Goal: Task Accomplishment & Management: Use online tool/utility

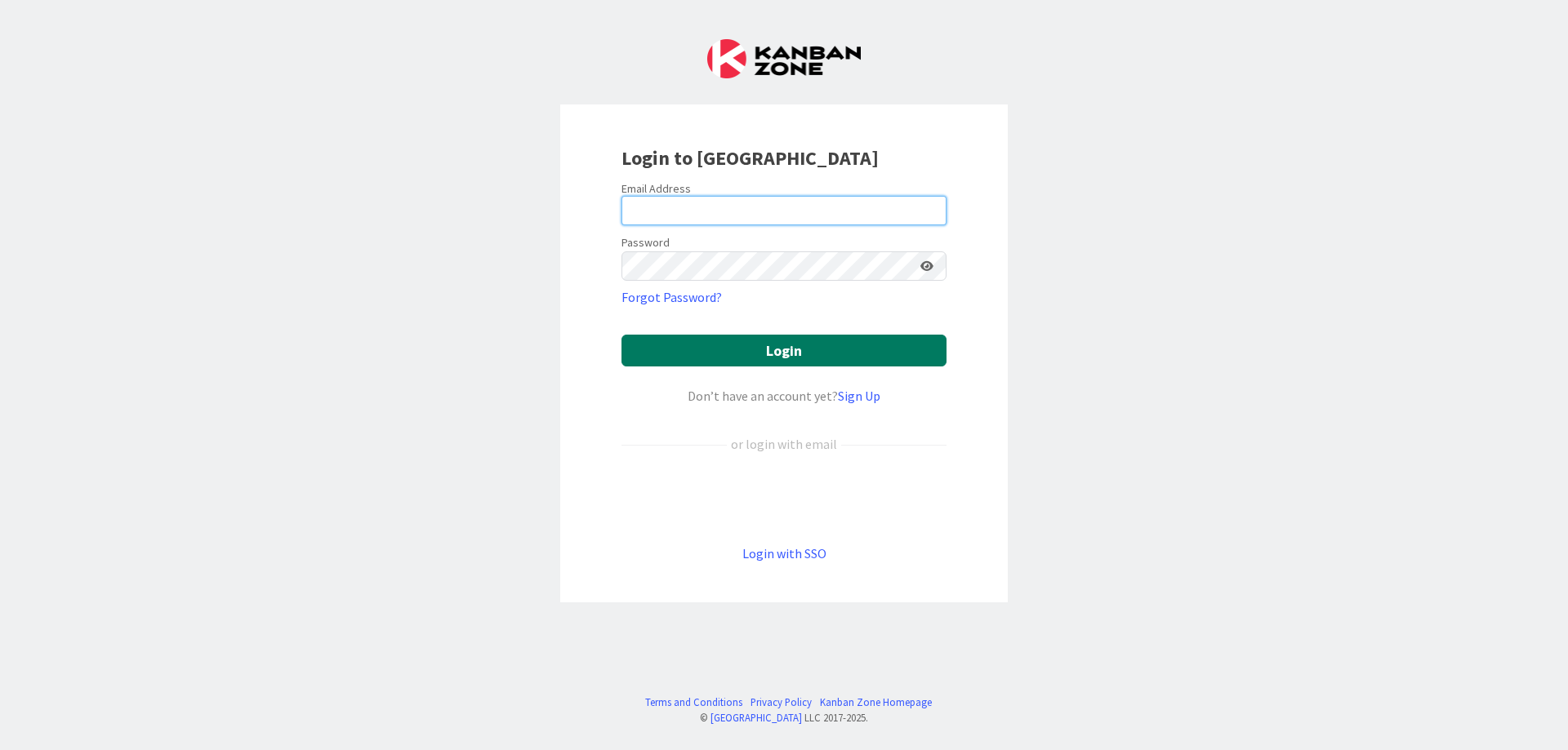
type input "[EMAIL_ADDRESS][DOMAIN_NAME]"
click at [787, 351] on button "Login" at bounding box center [784, 350] width 325 height 32
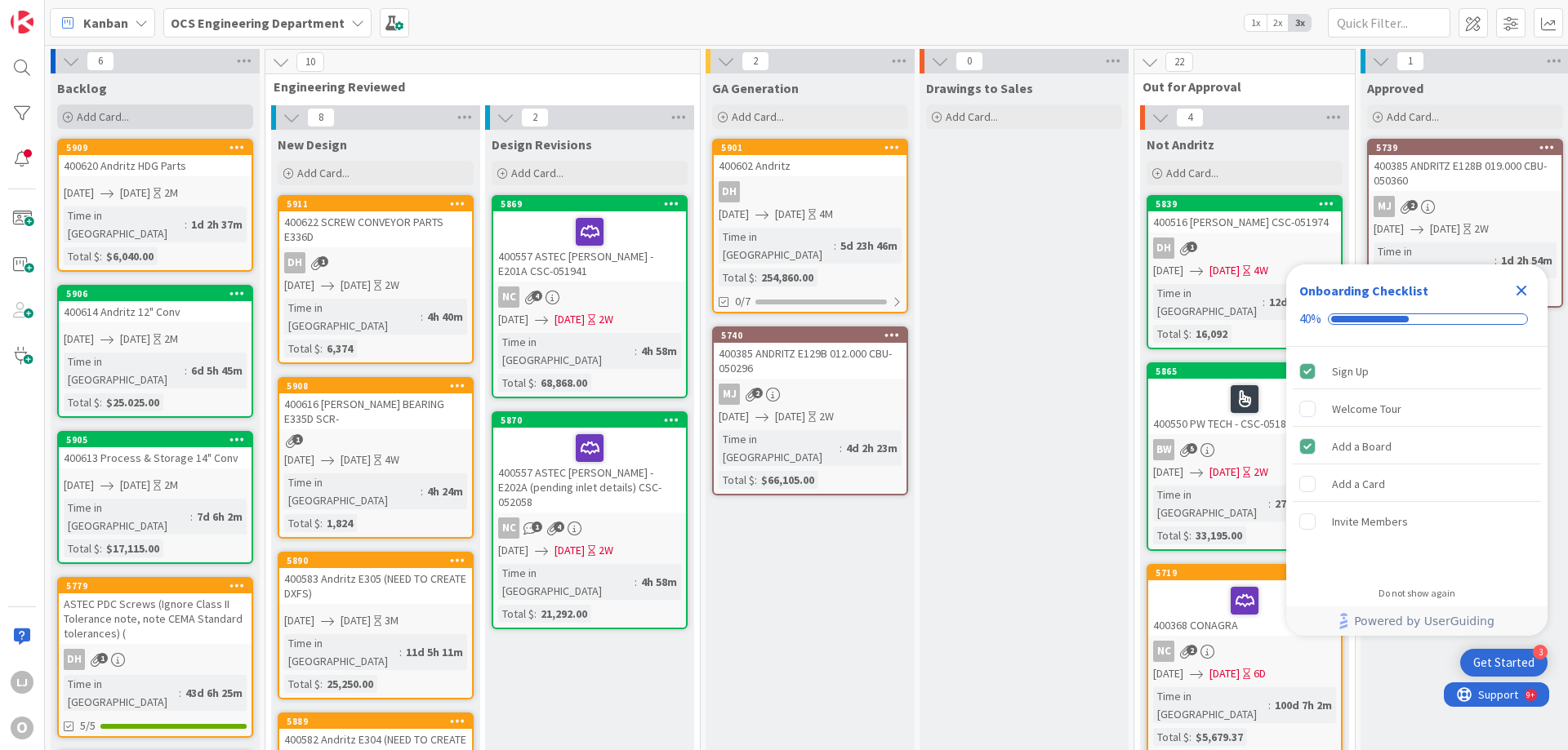
click at [104, 112] on span "Add Card..." at bounding box center [103, 116] width 52 height 15
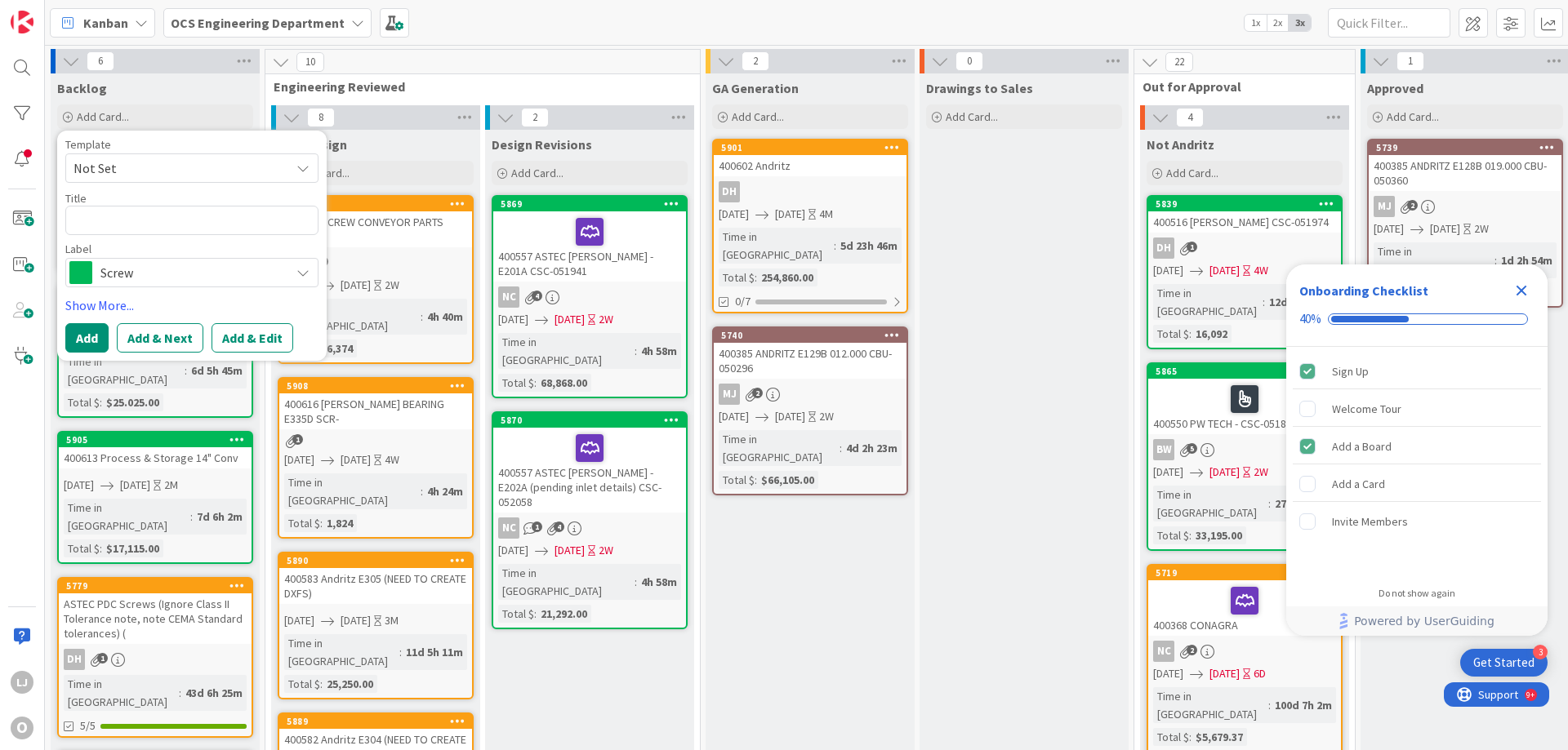
type textarea "x"
type textarea "4"
type textarea "x"
type textarea "40"
type textarea "x"
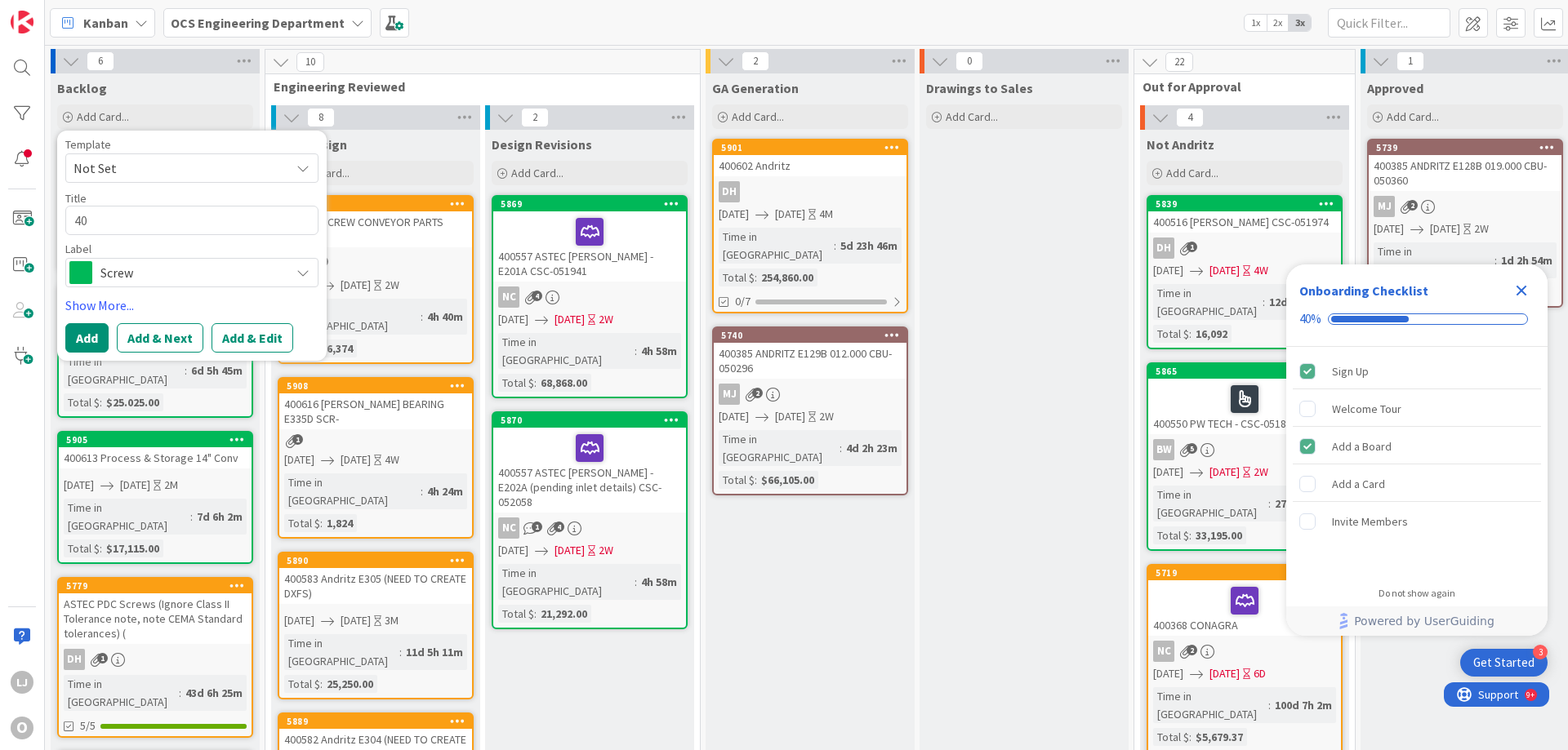
type textarea "400"
type textarea "x"
type textarea "4006"
type textarea "x"
type textarea "40062"
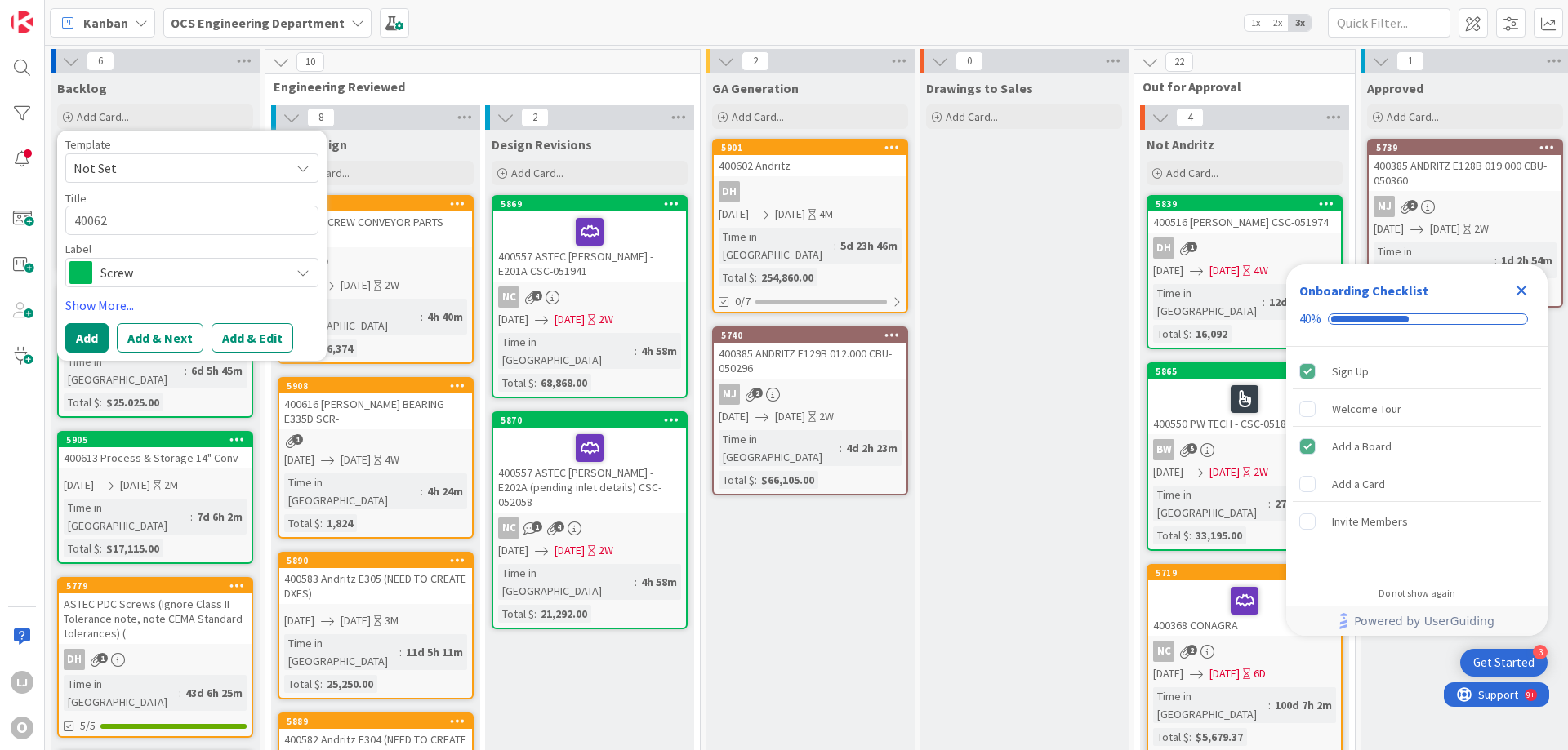
type textarea "x"
type textarea "400623"
type textarea "x"
type textarea "400623"
type textarea "x"
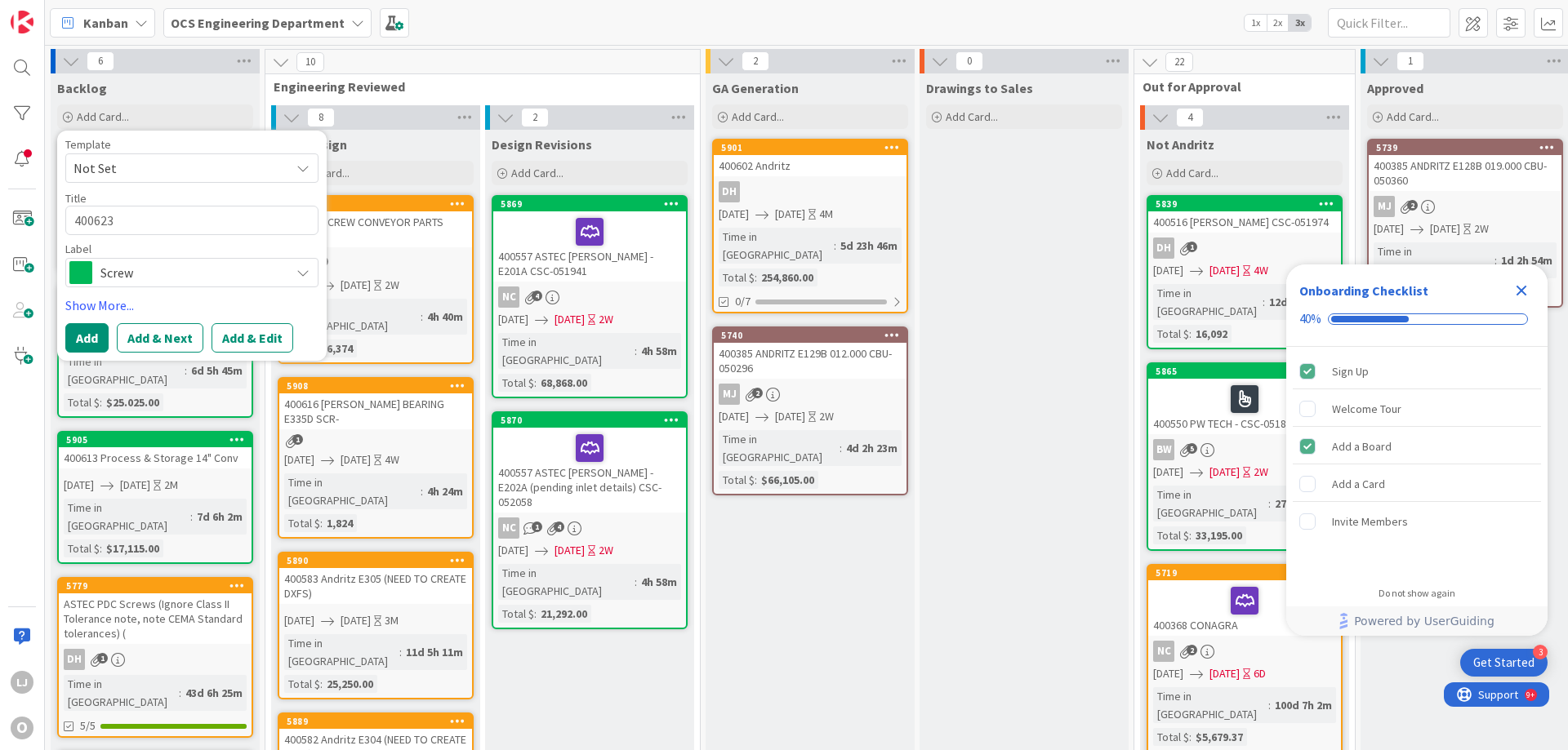
type textarea "400623 P"
type textarea "x"
type textarea "400623 Pr"
type textarea "x"
type textarea "400623 Pro"
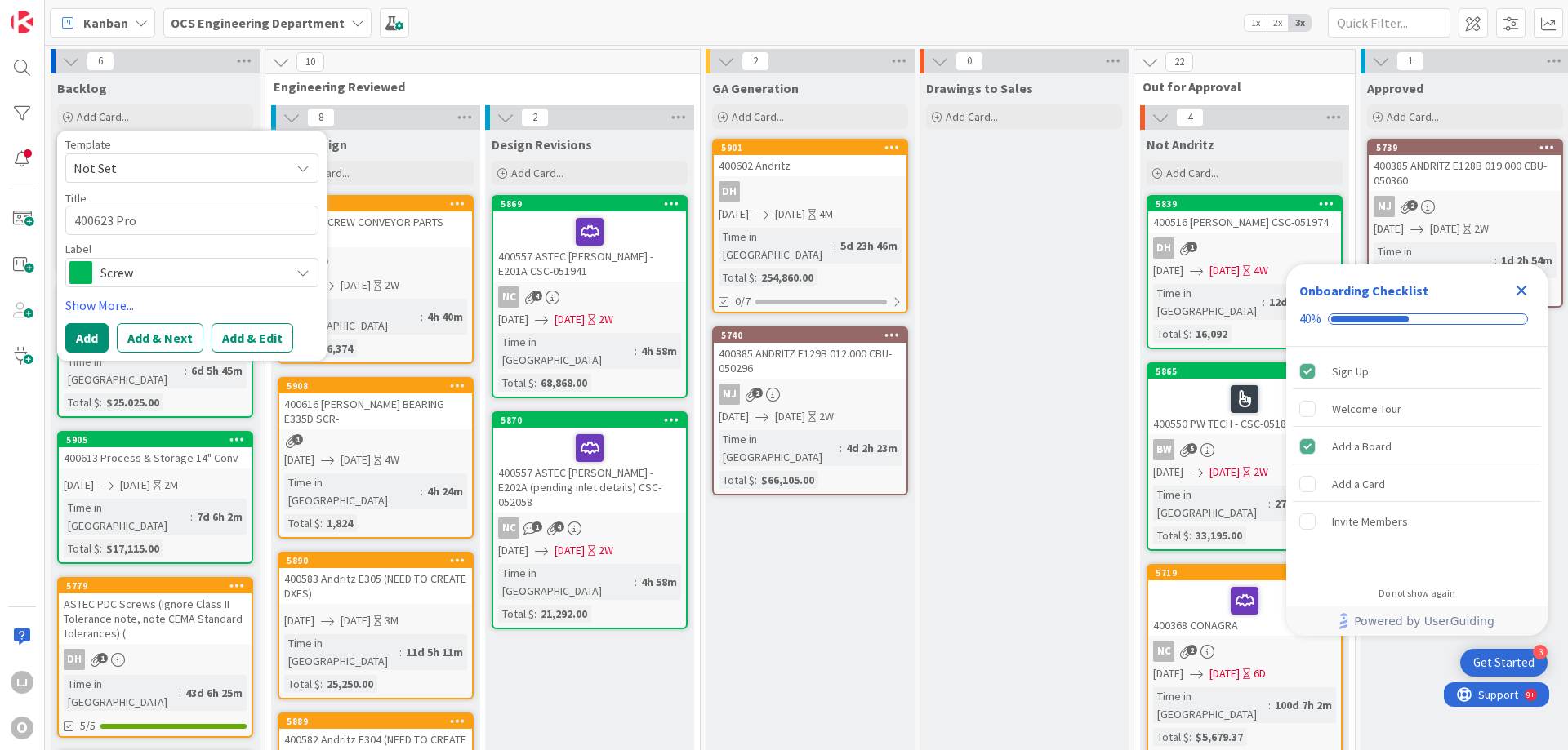
type textarea "x"
type textarea "400623 Proc"
type textarea "x"
type textarea "400623 Proce"
type textarea "x"
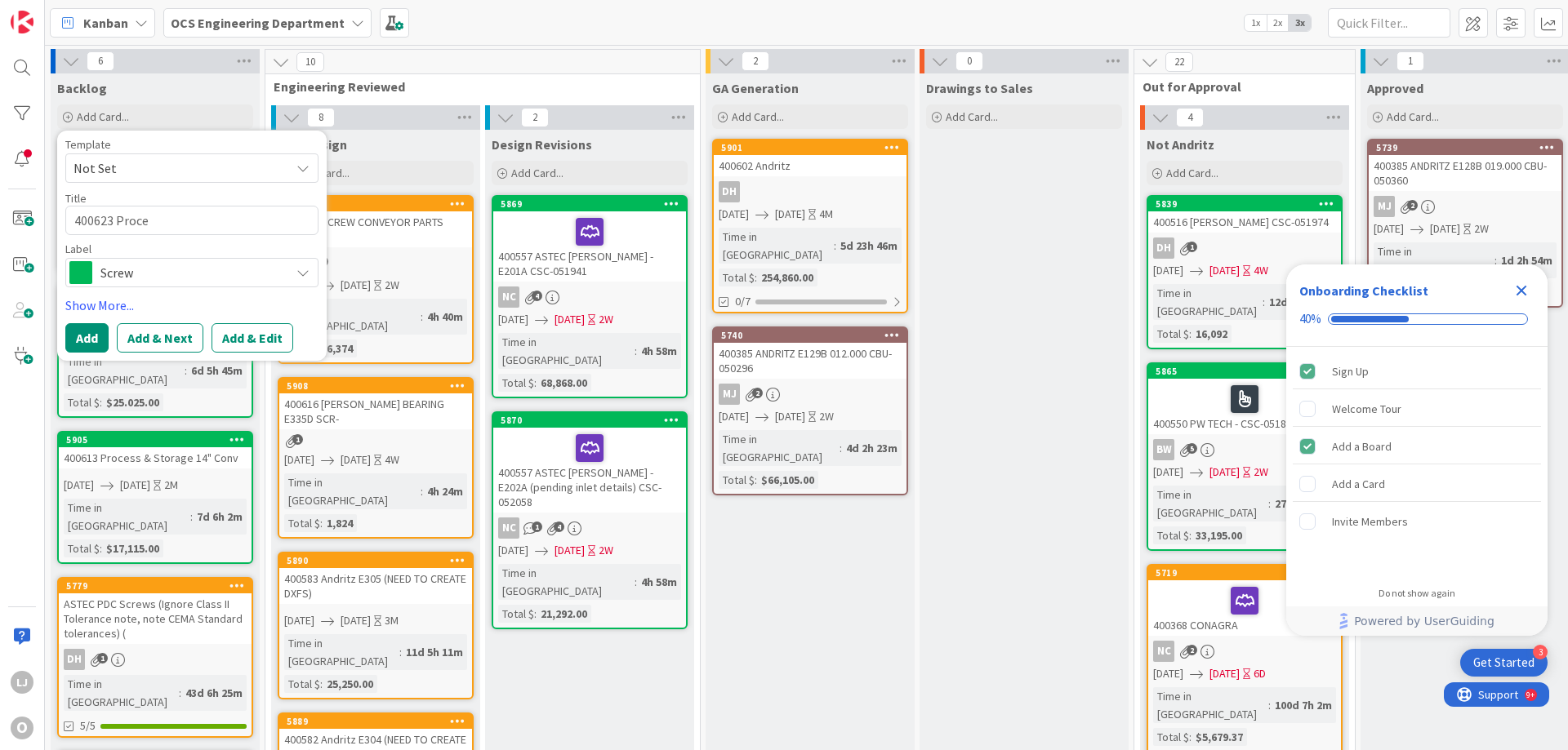
type textarea "400623 Proces"
type textarea "x"
type textarea "400623 Process"
type textarea "x"
type textarea "400623 Process"
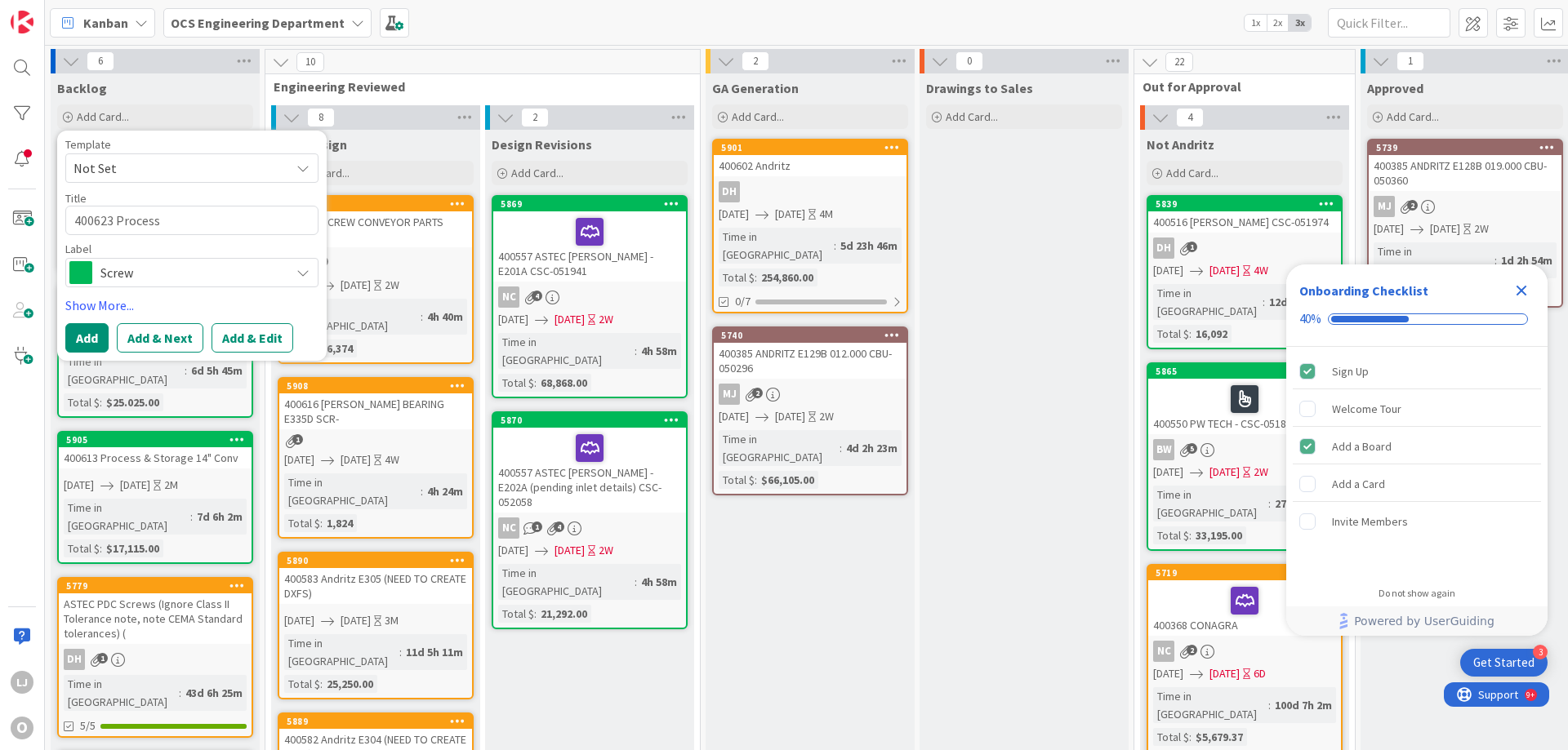
type textarea "x"
type textarea "400623 Process &"
type textarea "x"
type textarea "400623 Process &"
type textarea "x"
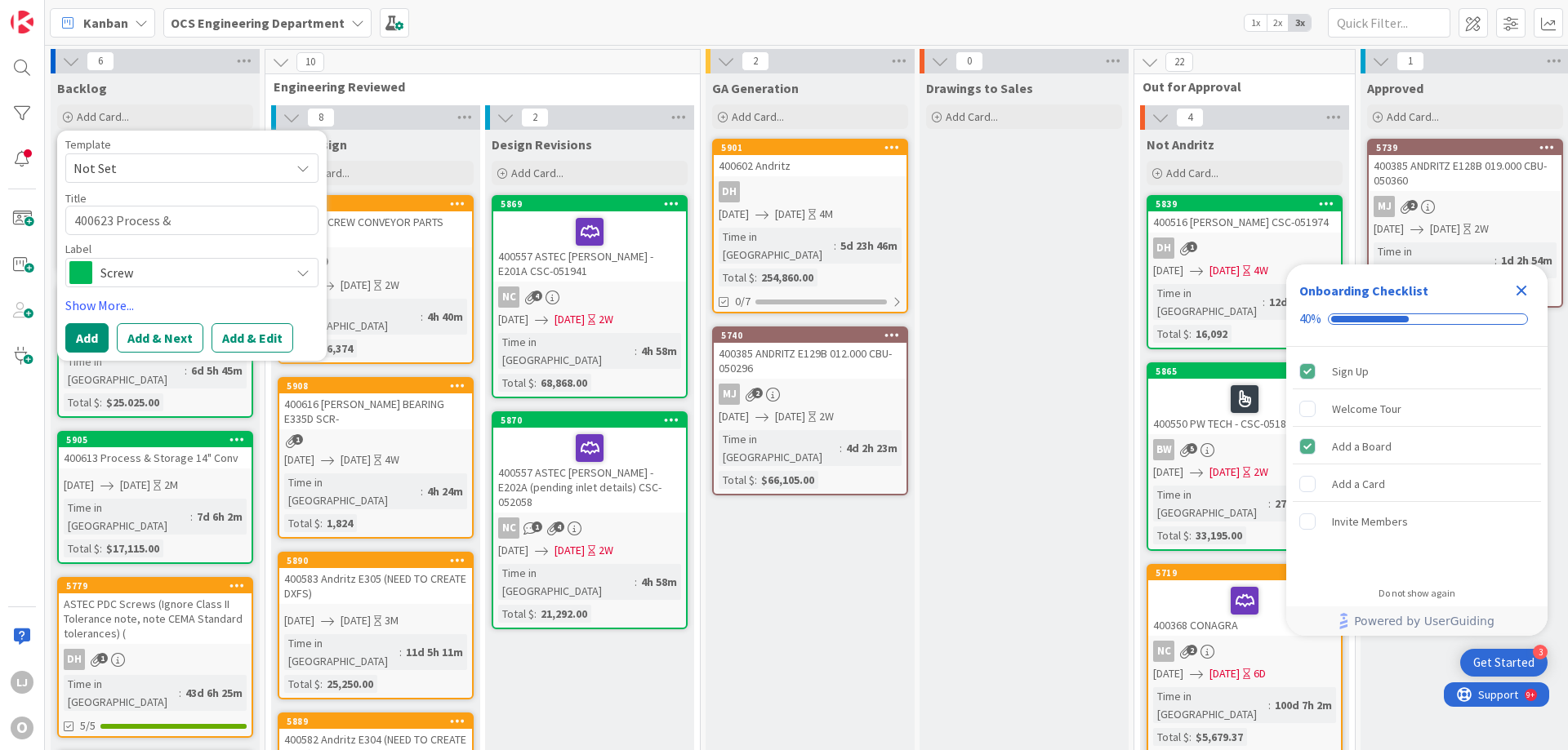
type textarea "400623 Process & S"
type textarea "x"
type textarea "400623 Process & St"
type textarea "x"
type textarea "400623 Process & Sto"
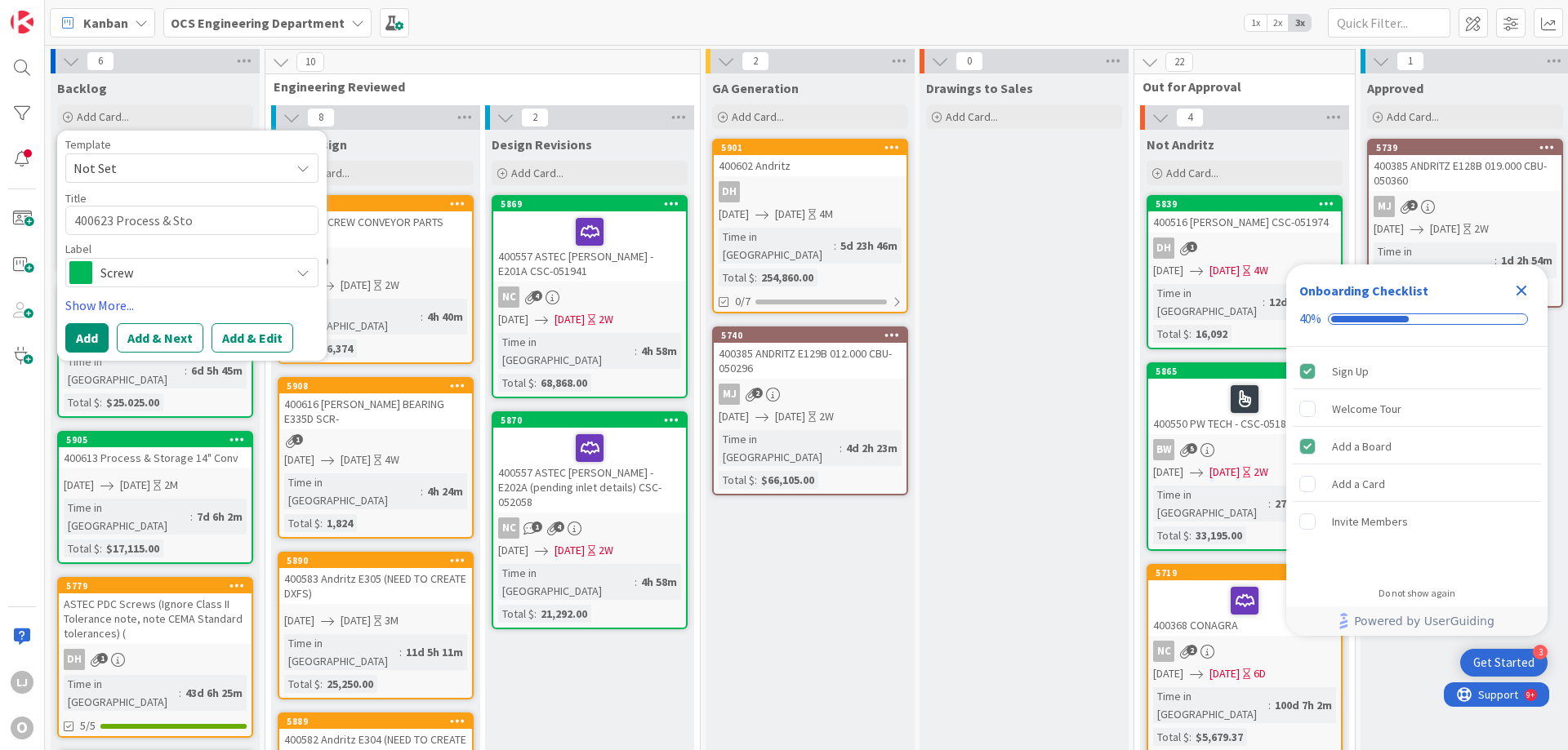
type textarea "x"
type textarea "400623 Process & Stor"
type textarea "x"
type textarea "400623 Process & Stora"
type textarea "x"
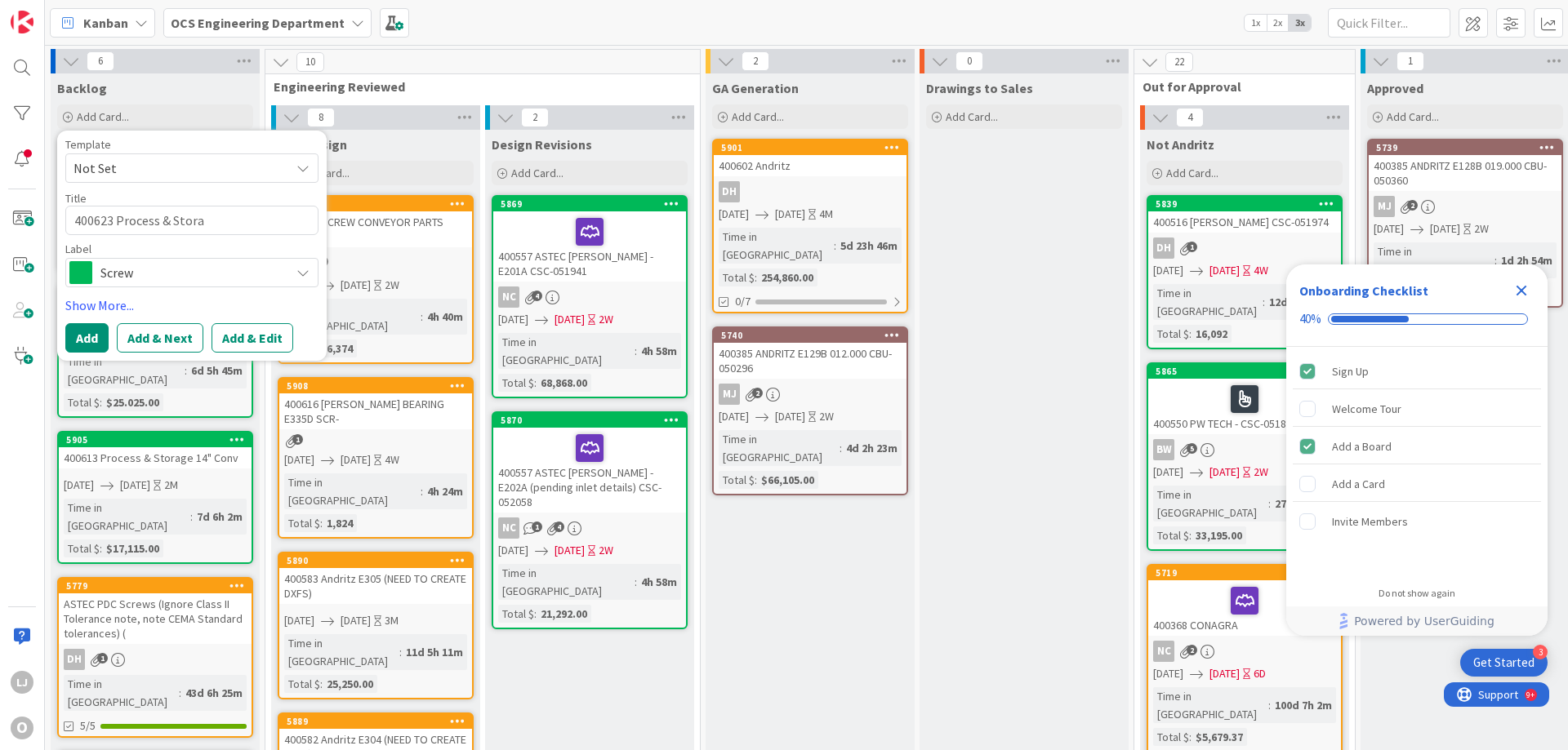
type textarea "400623 Process & Storag"
type textarea "x"
type textarea "400623 Process & Storage"
click at [304, 273] on icon at bounding box center [302, 272] width 13 height 13
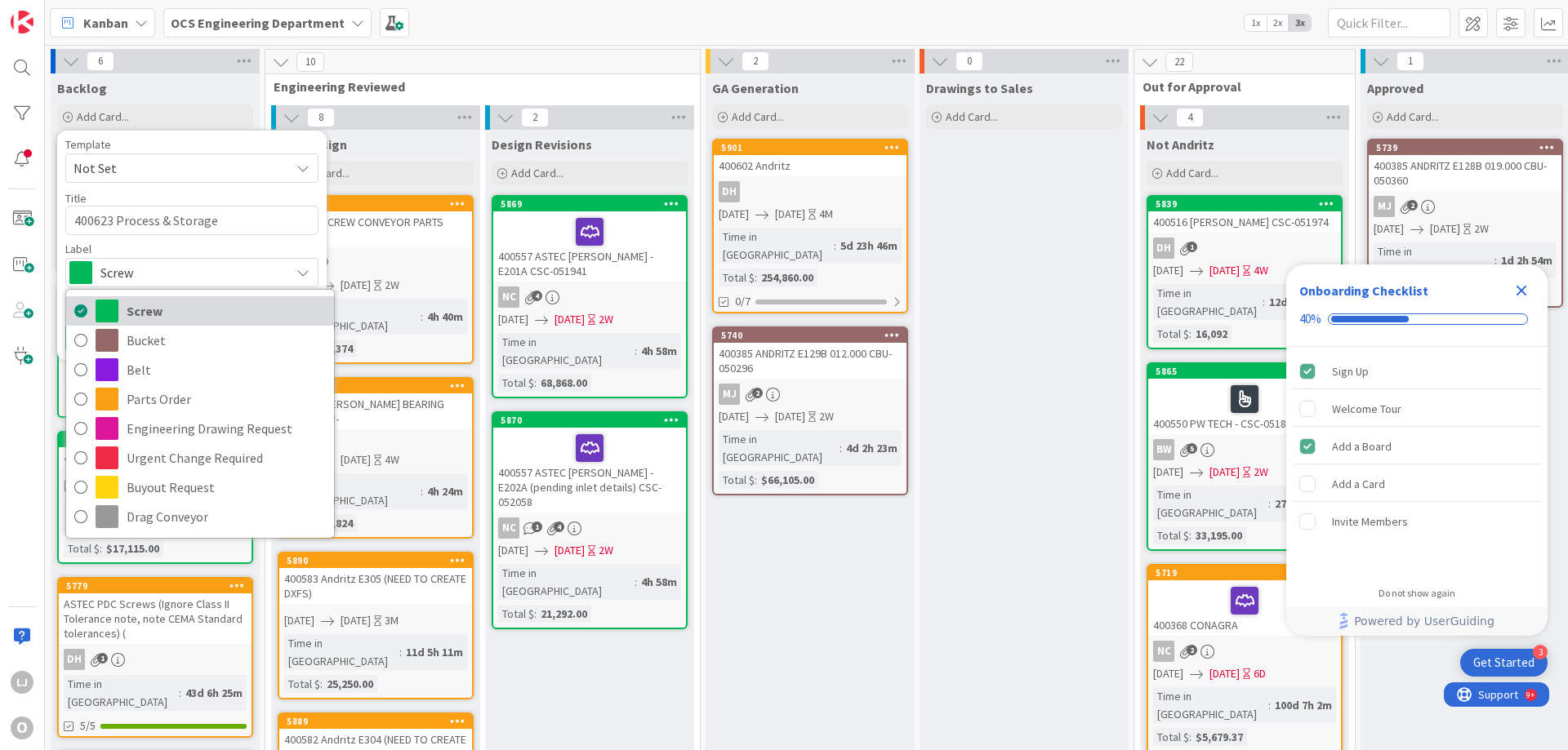
click at [146, 307] on span "Screw" at bounding box center [226, 311] width 199 height 25
type textarea "x"
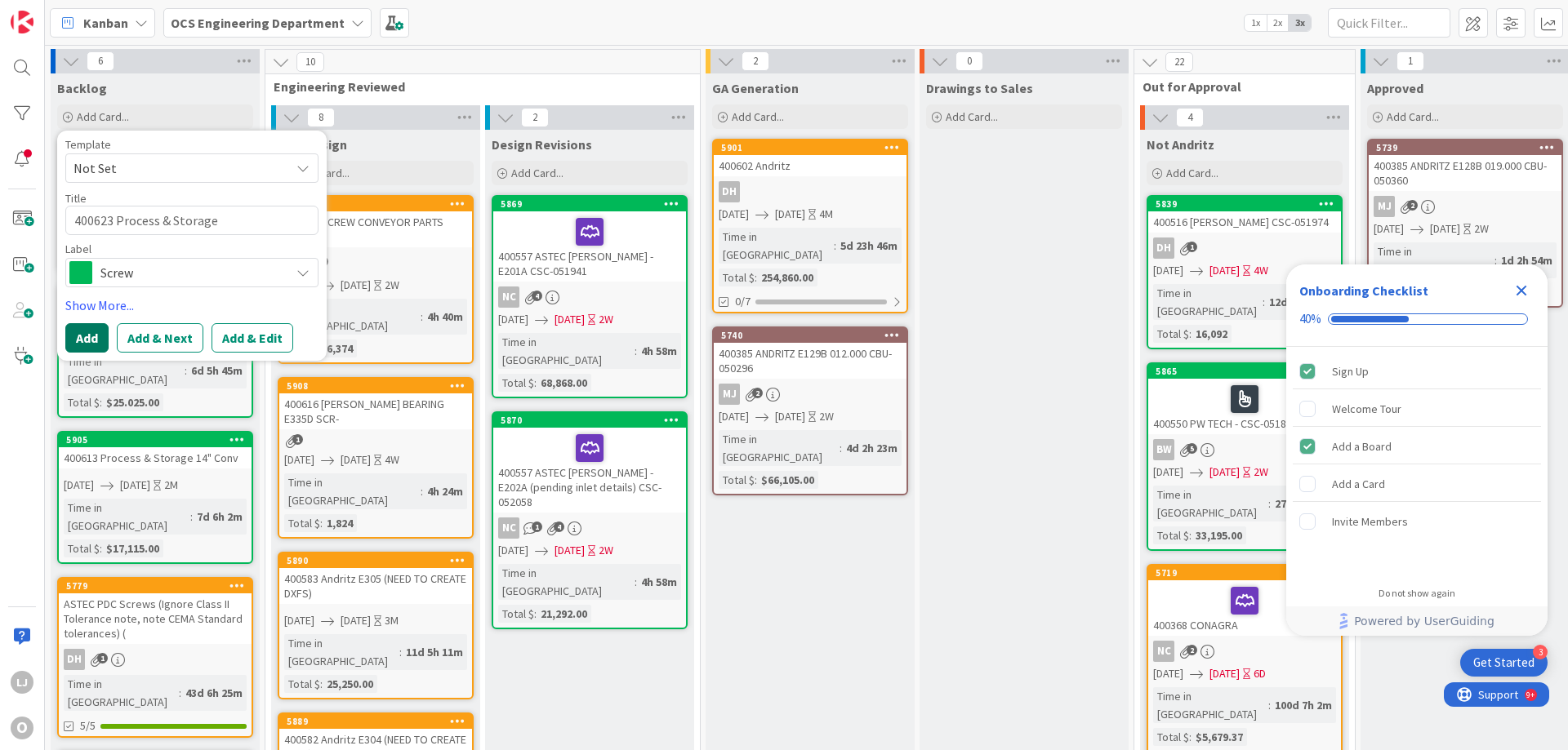
click at [79, 336] on button "Add" at bounding box center [87, 338] width 43 height 30
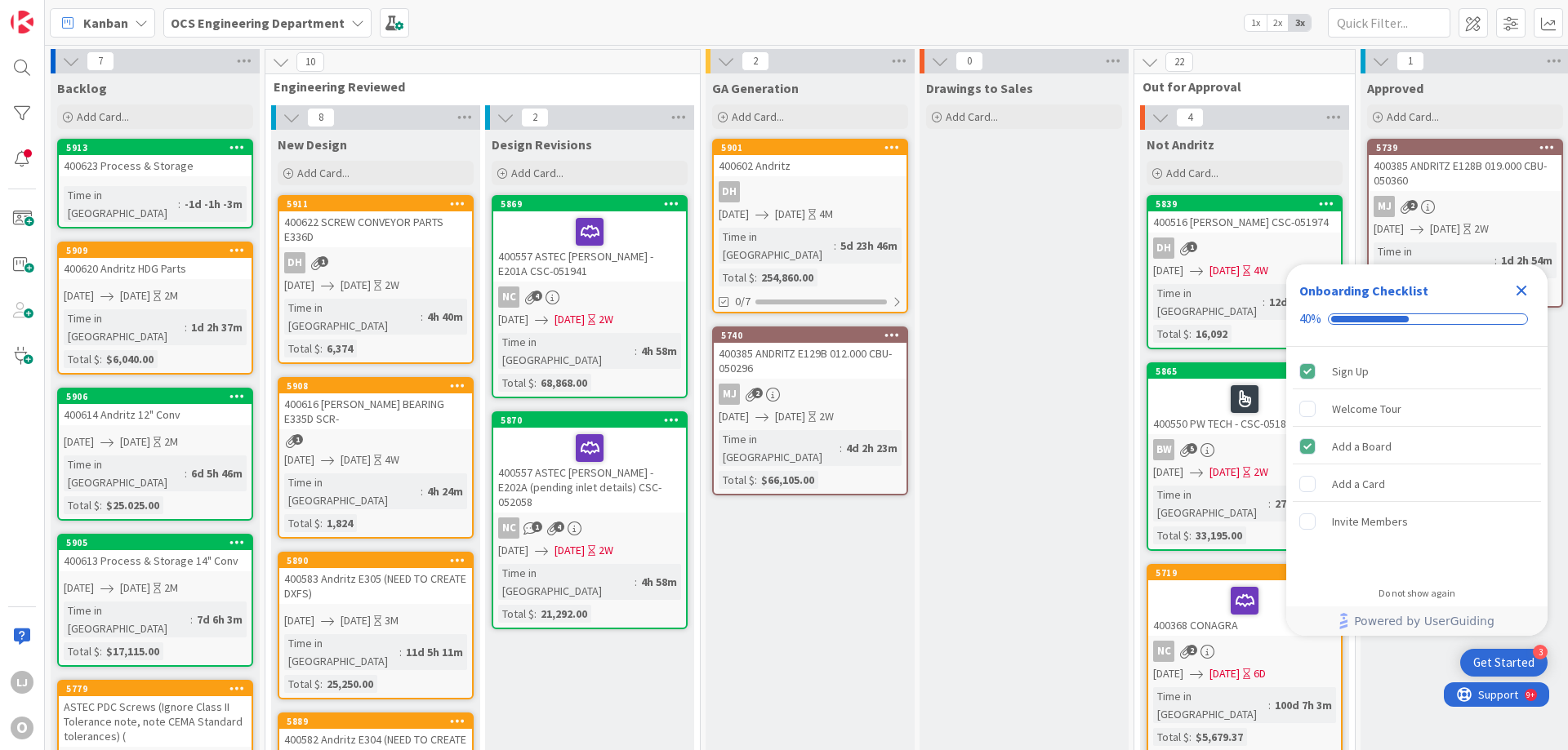
click at [161, 179] on link "5913 400623 Process & Storage Time in Column : -1d -1h -3m" at bounding box center [155, 184] width 196 height 90
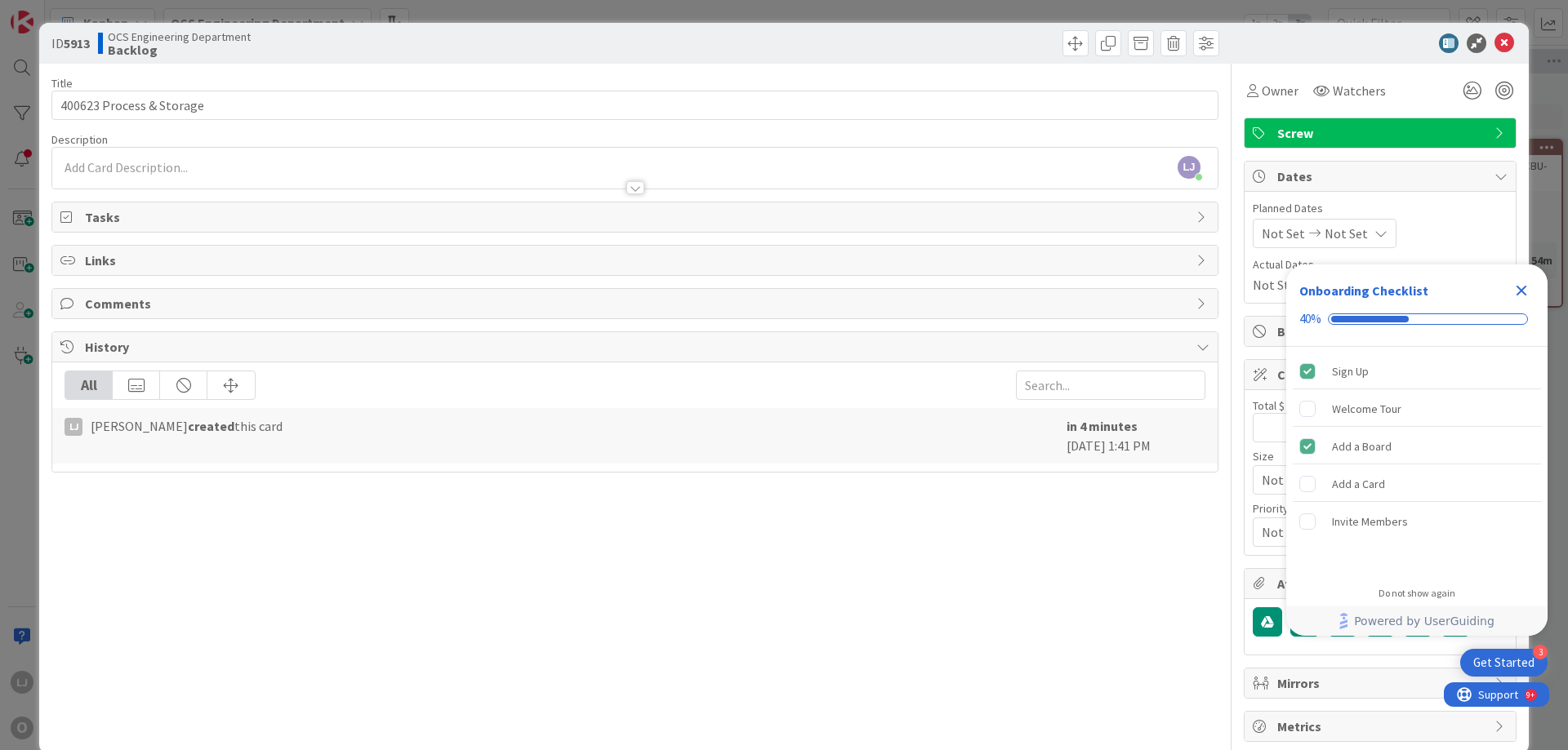
click at [1278, 235] on span "Not Set" at bounding box center [1284, 234] width 43 height 20
click at [1523, 290] on icon "Close Checklist" at bounding box center [1522, 291] width 11 height 11
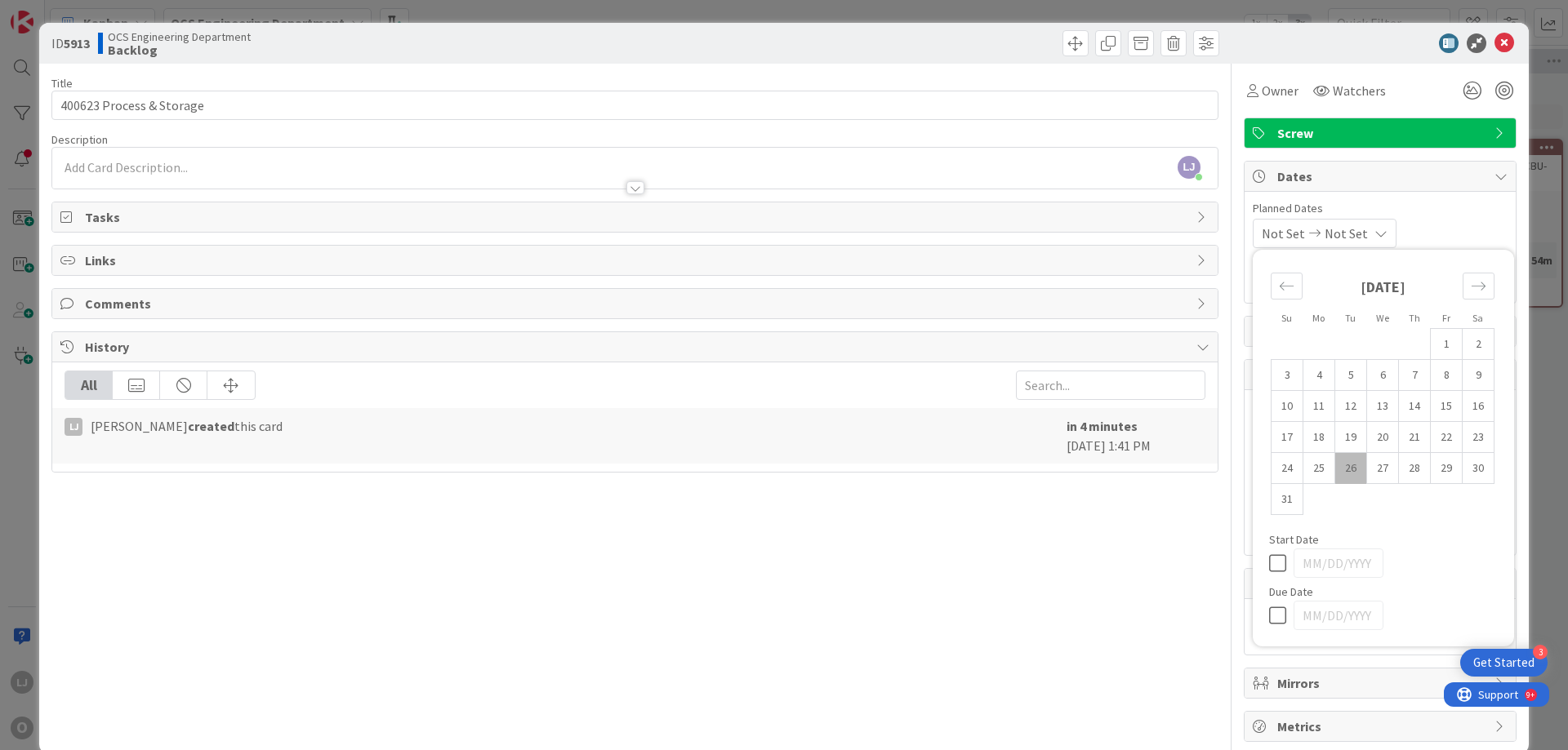
click at [1336, 467] on td "26" at bounding box center [1352, 468] width 32 height 31
type input "[DATE]"
click at [1349, 230] on span "Not Set" at bounding box center [1343, 234] width 43 height 20
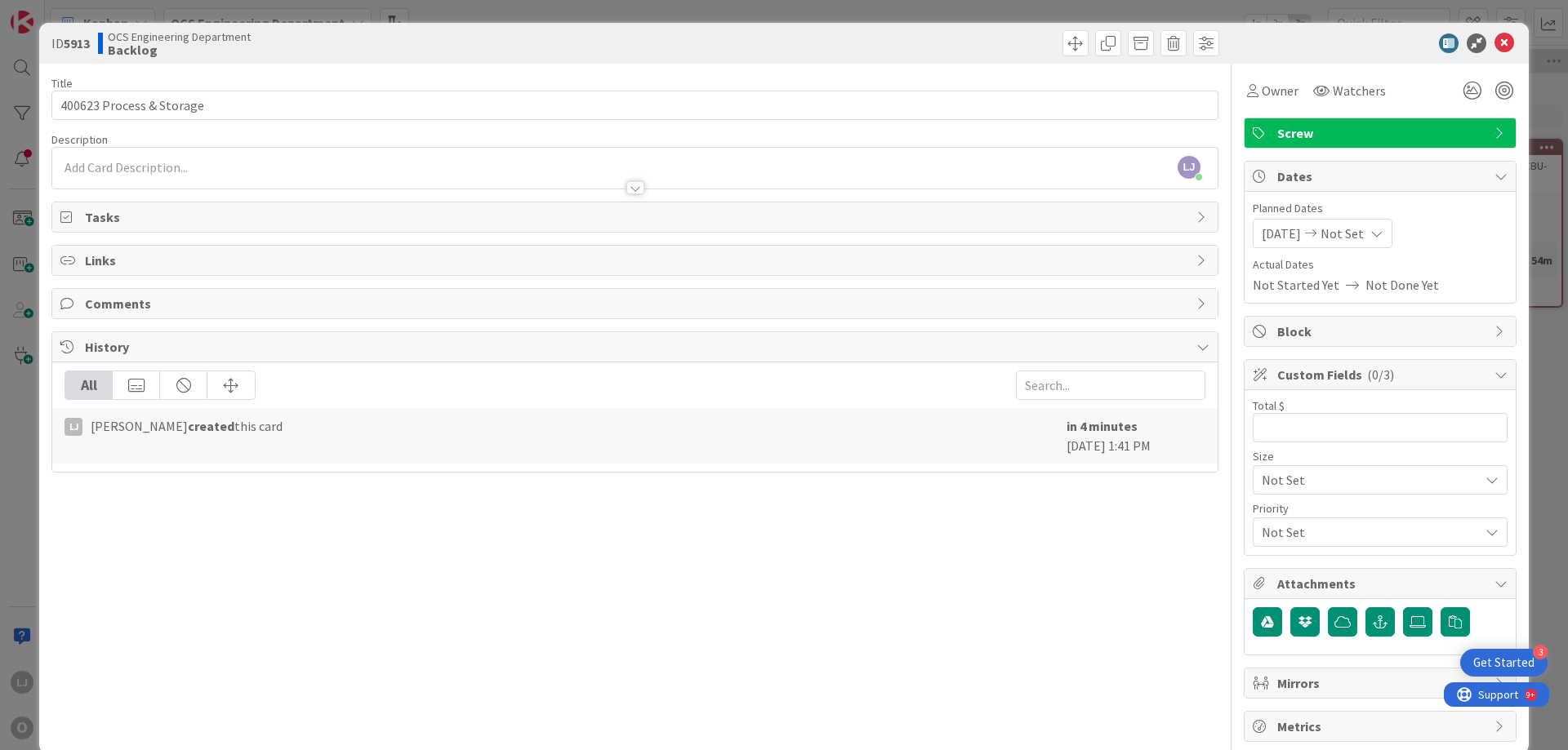
click at [1364, 231] on span "Not Set" at bounding box center [1343, 234] width 43 height 20
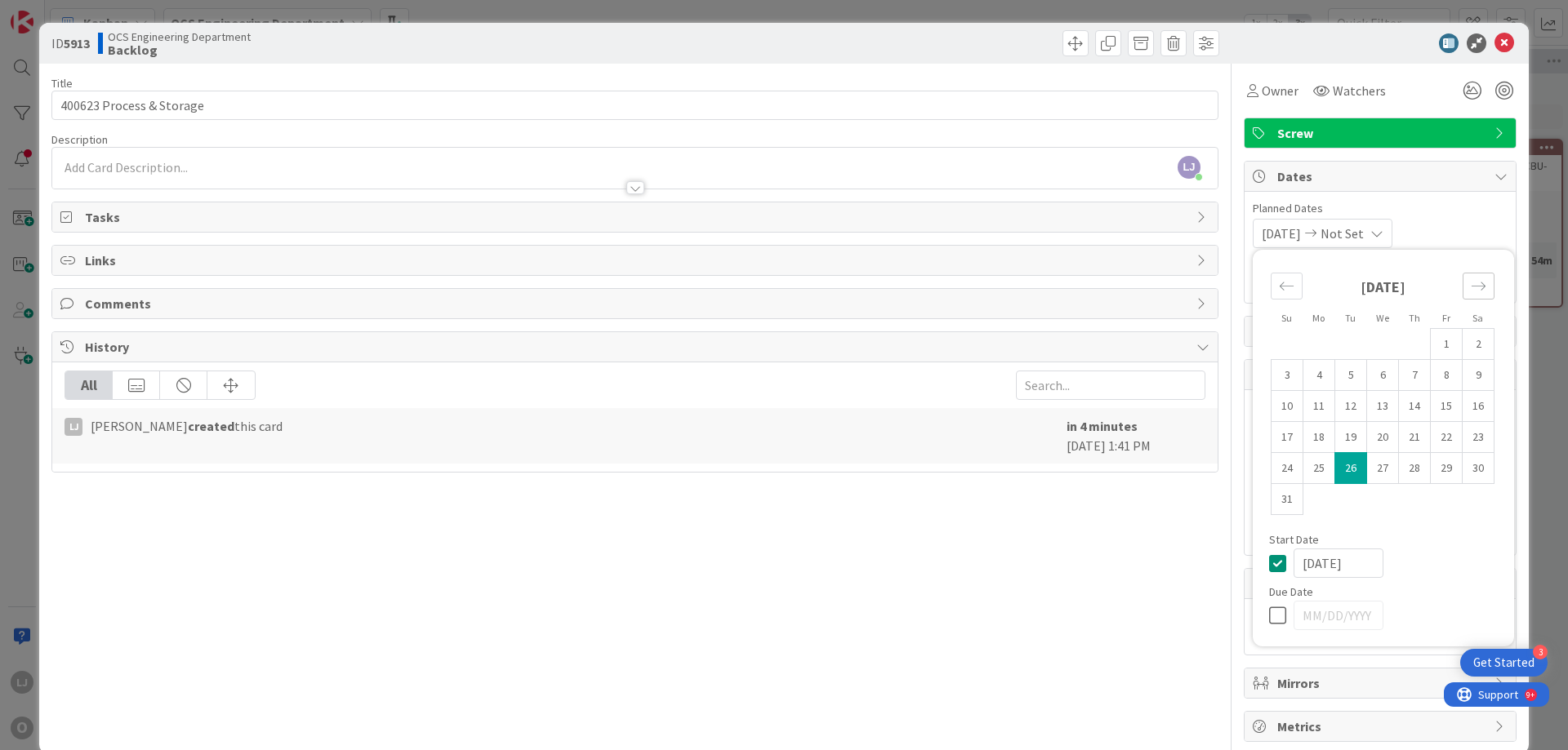
click at [1472, 286] on icon "Move forward to switch to the next month." at bounding box center [1479, 285] width 14 height 8
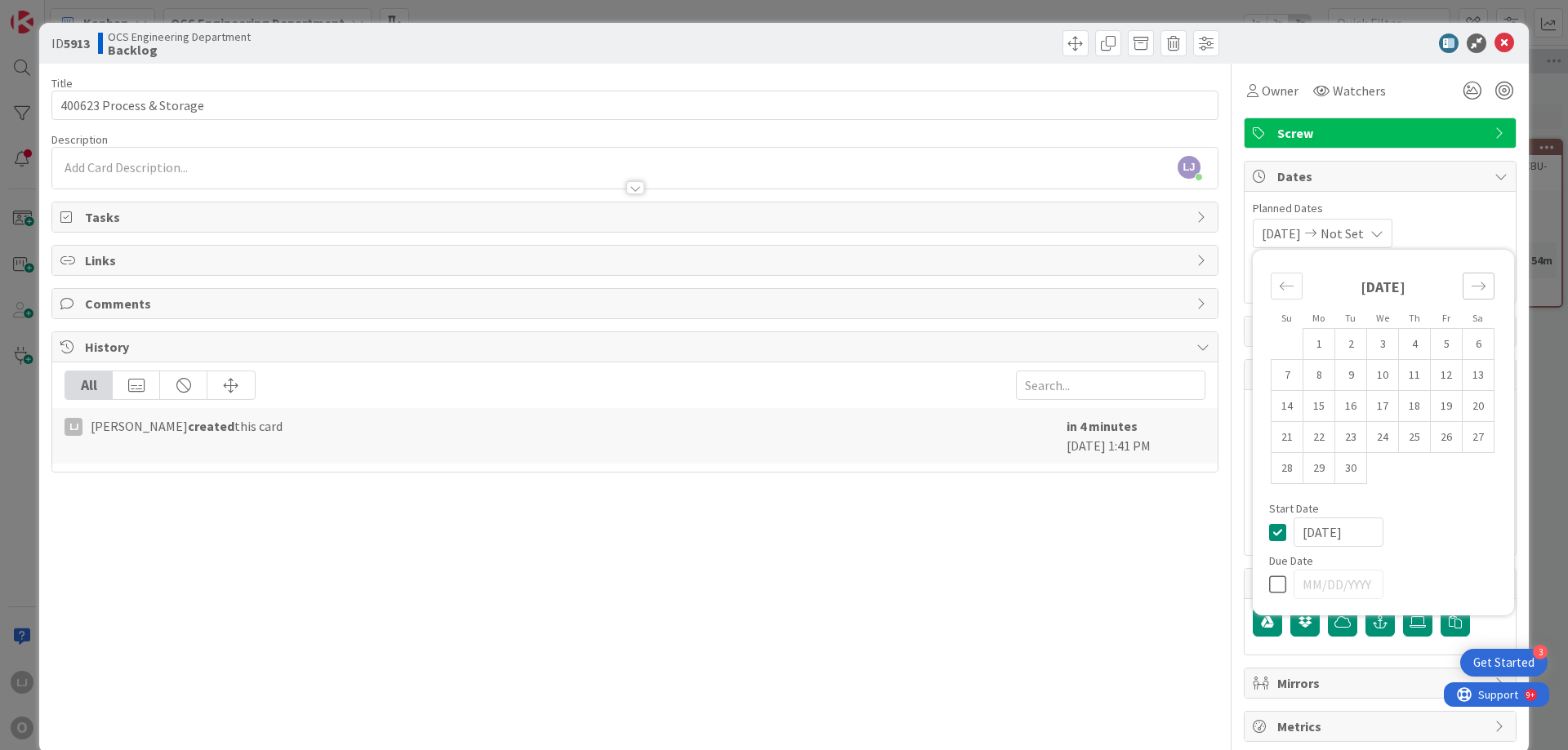
click at [1472, 286] on icon "Move forward to switch to the next month." at bounding box center [1479, 285] width 14 height 8
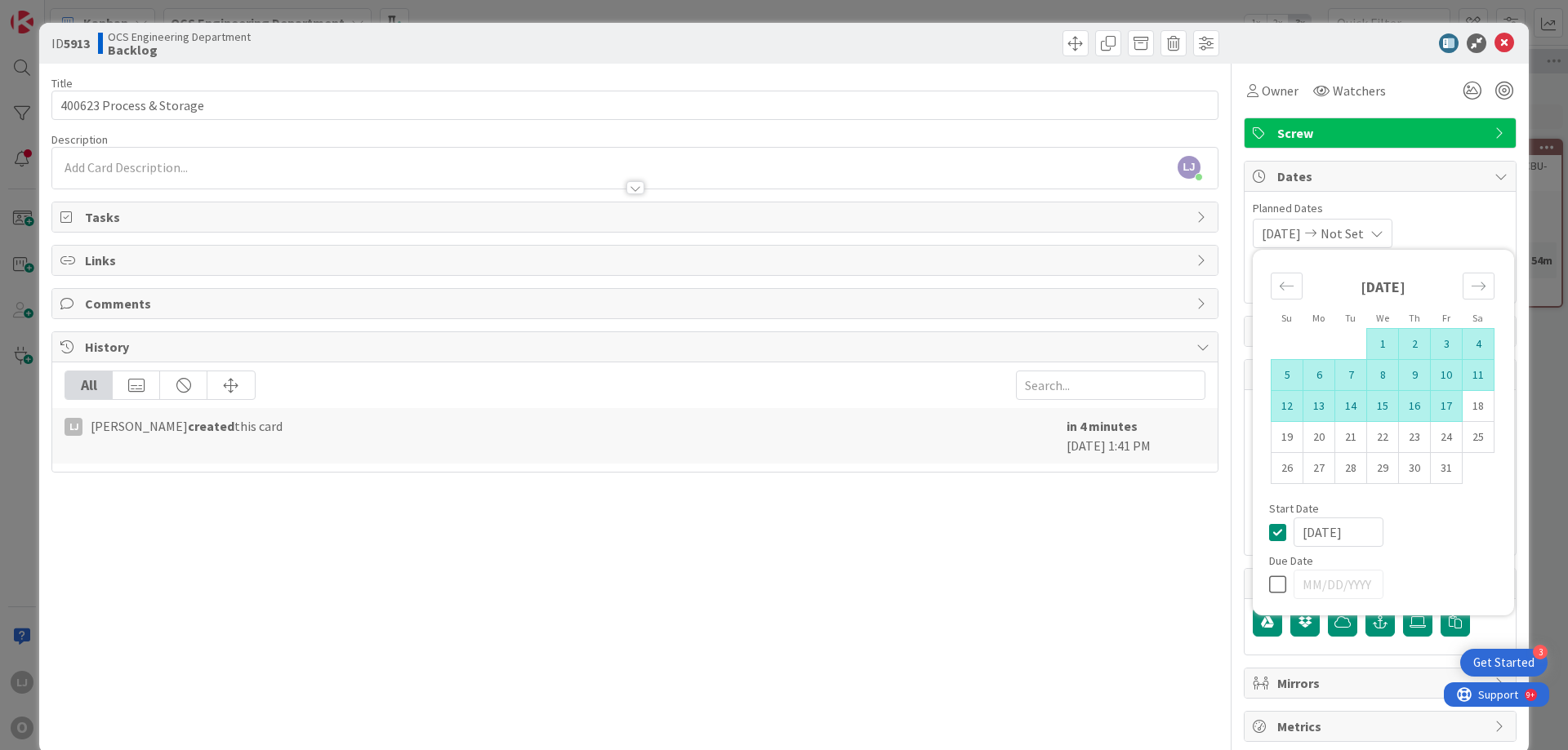
click at [1440, 404] on td "17" at bounding box center [1447, 406] width 32 height 31
type input "[DATE]"
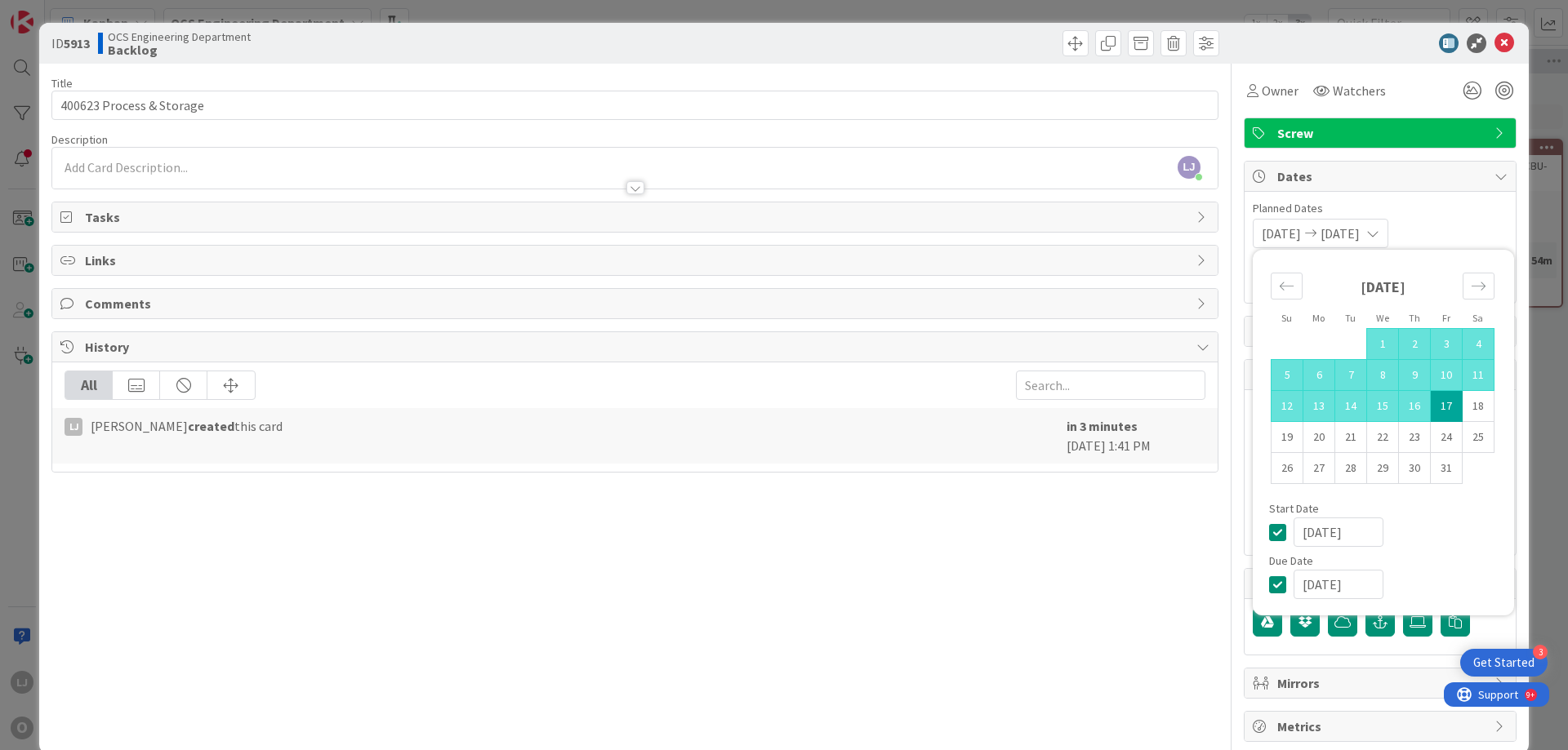
click at [1450, 225] on div "[DATE] [DATE] Su Mo Tu We Th Fr Sa [DATE] 1 2 3 4 5 6 7 8 9 10 11 12 13 14 15 1…" at bounding box center [1380, 234] width 255 height 30
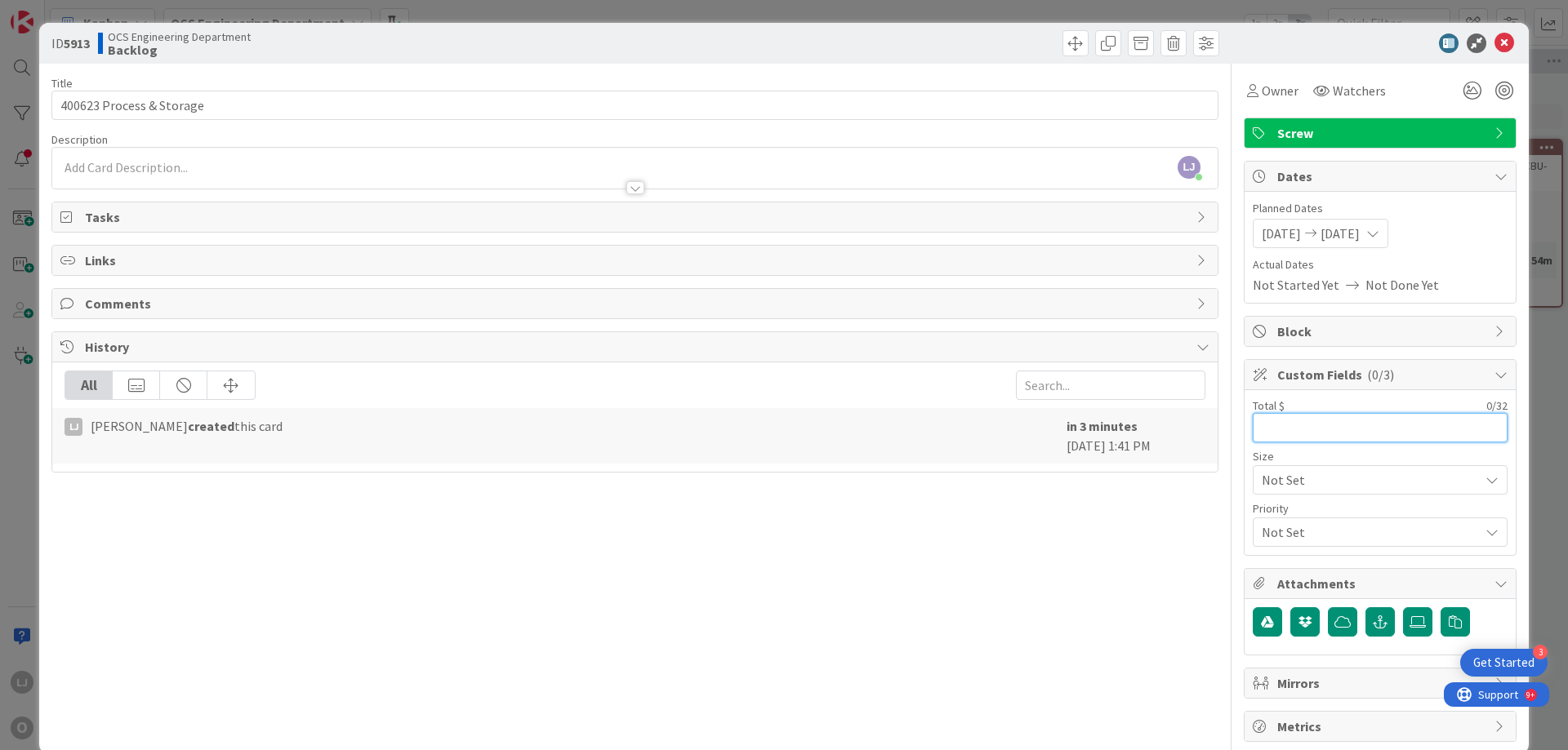
click at [1264, 429] on input "text" at bounding box center [1380, 428] width 255 height 30
type input "2"
type input "#"
type input "$22,525.00"
click at [1495, 38] on icon at bounding box center [1505, 43] width 20 height 20
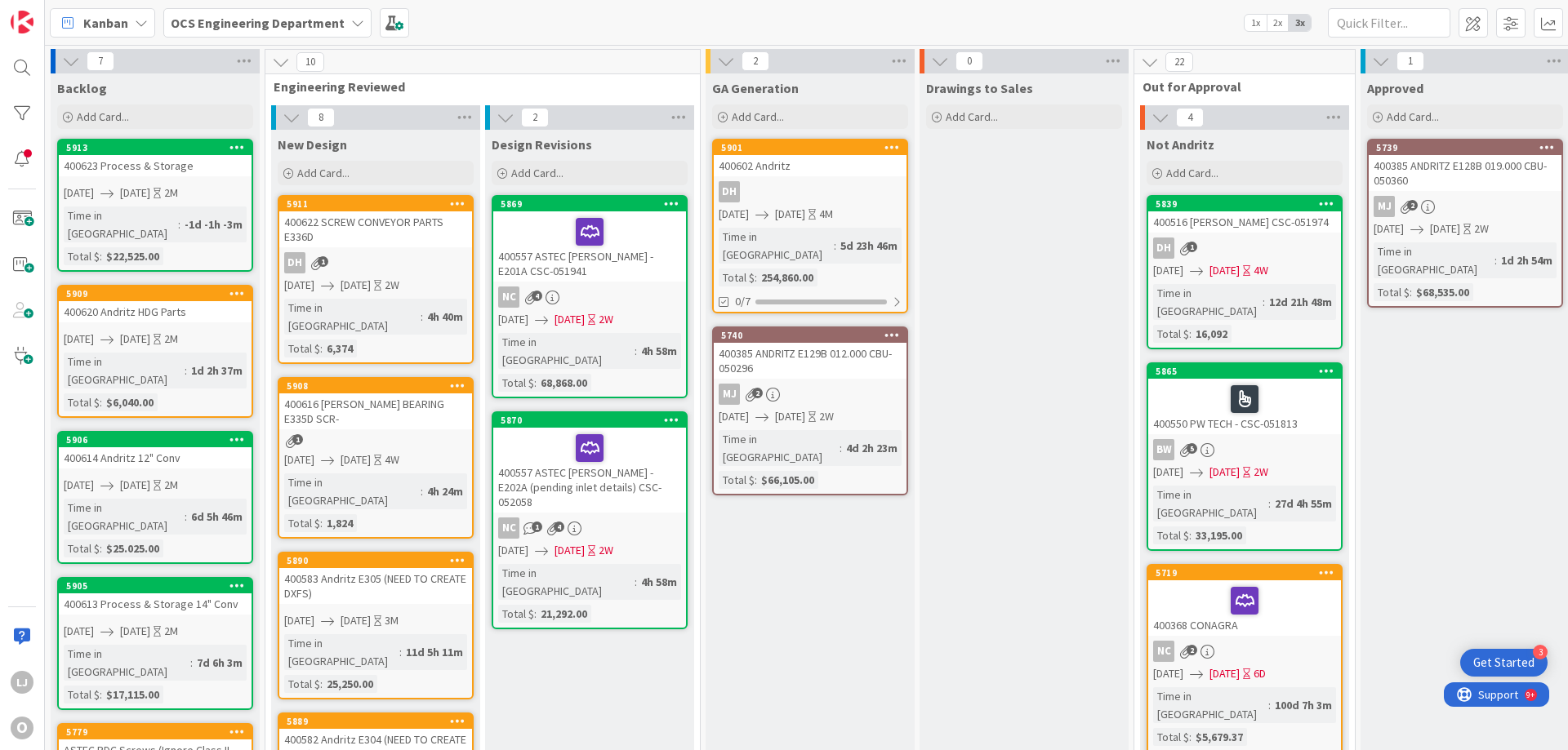
click at [176, 166] on div "400623 Process & Storage" at bounding box center [155, 166] width 193 height 22
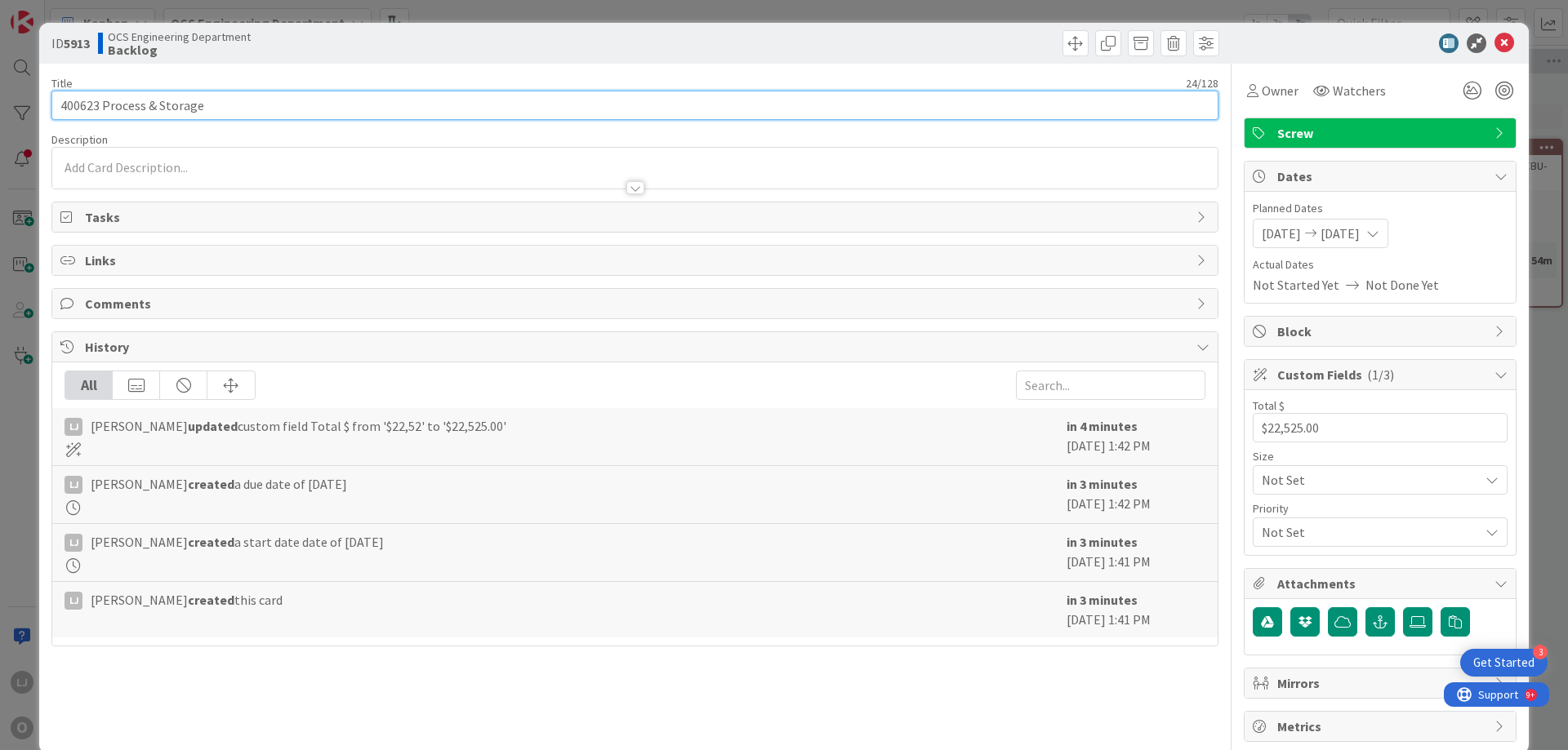
click at [201, 107] on input "400623 Process & Storage" at bounding box center [635, 106] width 1167 height 30
type input "400623 Process & Storage 14" Conv & Parts"
